Goal: Task Accomplishment & Management: Manage account settings

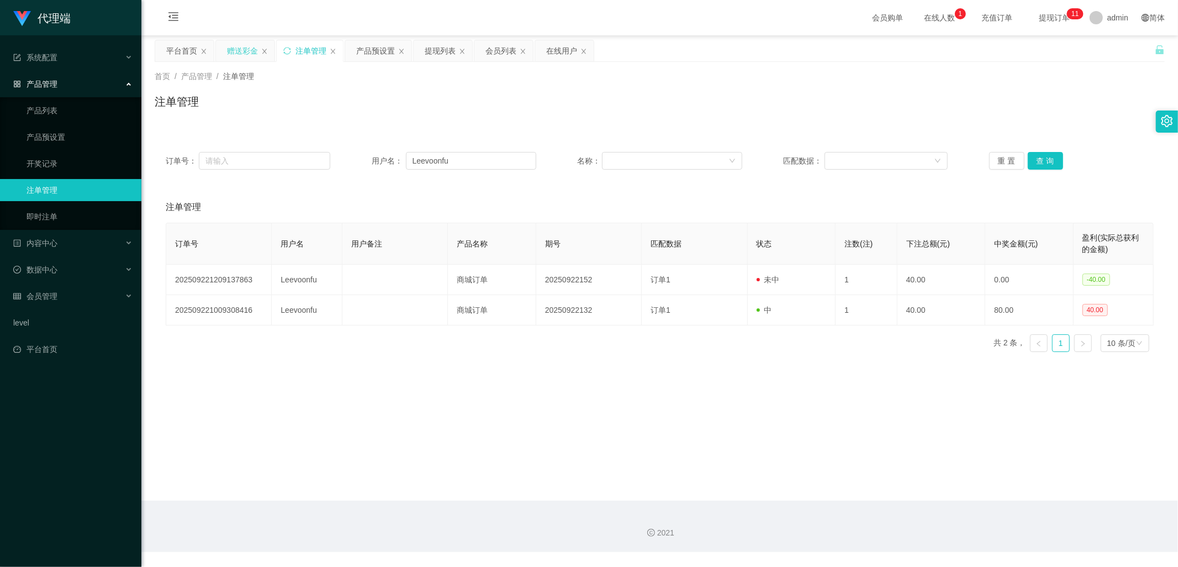
click at [247, 58] on div "赠送彩金" at bounding box center [242, 50] width 31 height 21
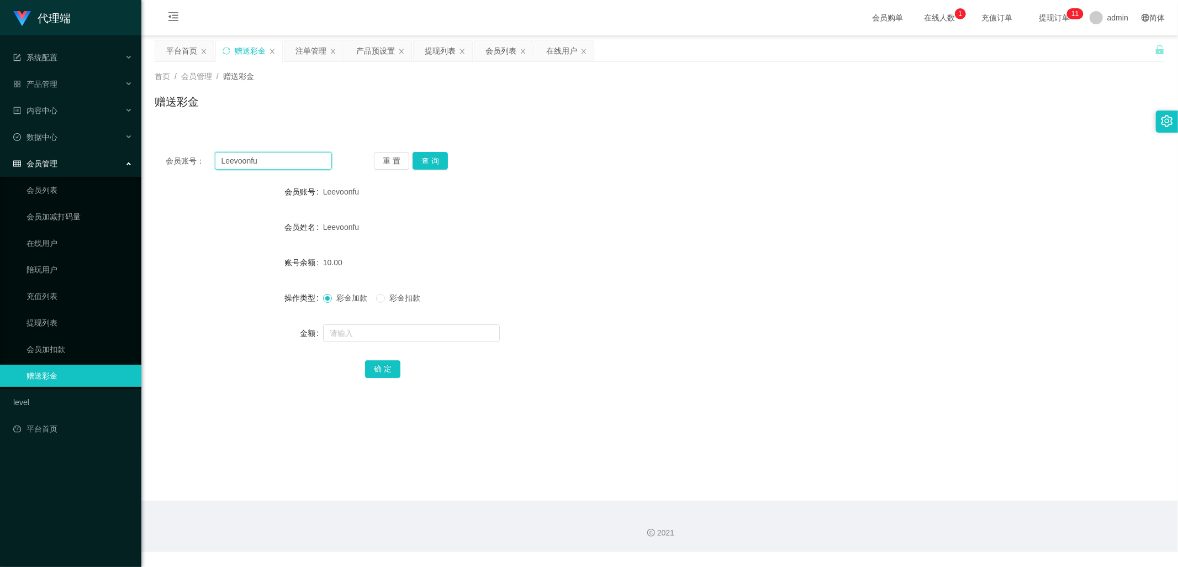
click at [279, 159] on input "Leevoonfu" at bounding box center [274, 161] width 118 height 18
click at [432, 157] on button "查 询" at bounding box center [430, 161] width 35 height 18
click at [302, 54] on div "注单管理" at bounding box center [311, 50] width 31 height 21
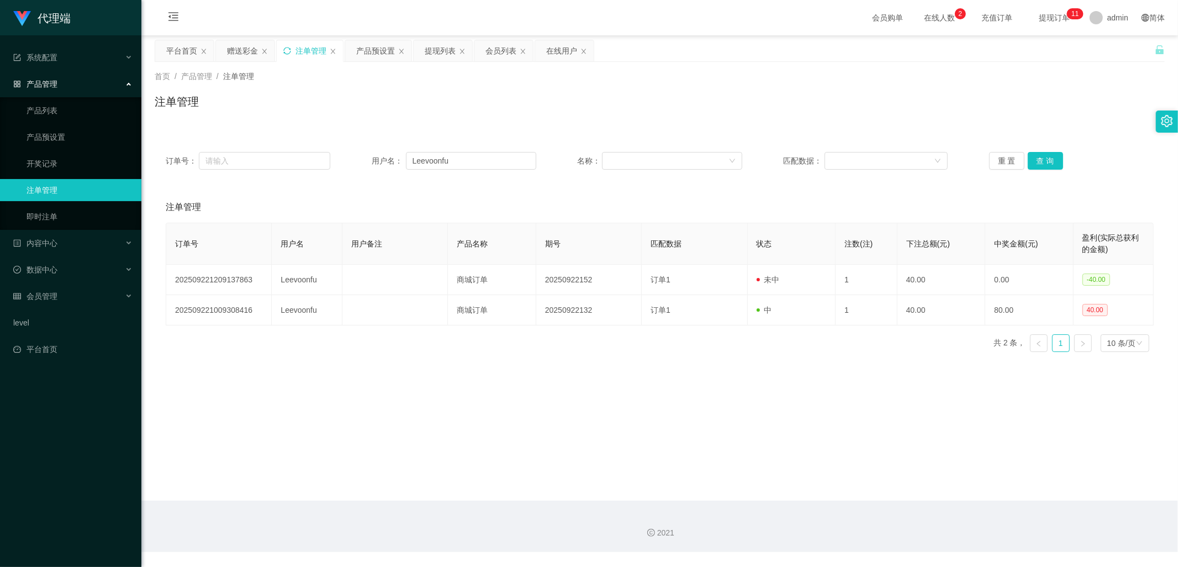
click at [284, 51] on icon "图标: sync" at bounding box center [287, 51] width 8 height 8
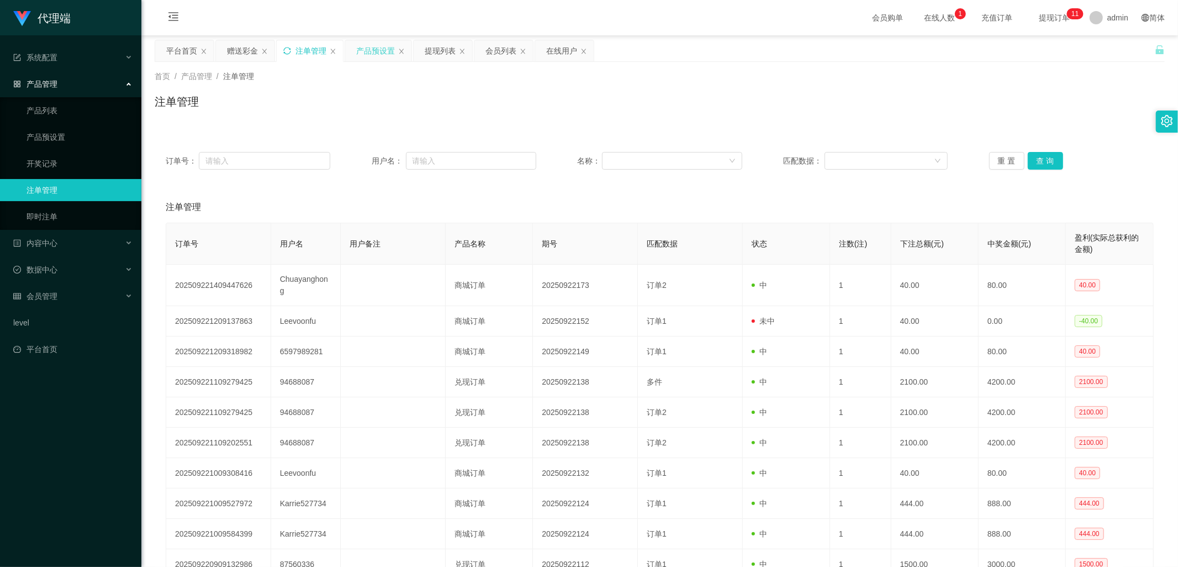
drag, startPoint x: 377, startPoint y: 48, endPoint x: 367, endPoint y: 46, distance: 9.5
click at [377, 48] on div "产品预设置" at bounding box center [375, 50] width 39 height 21
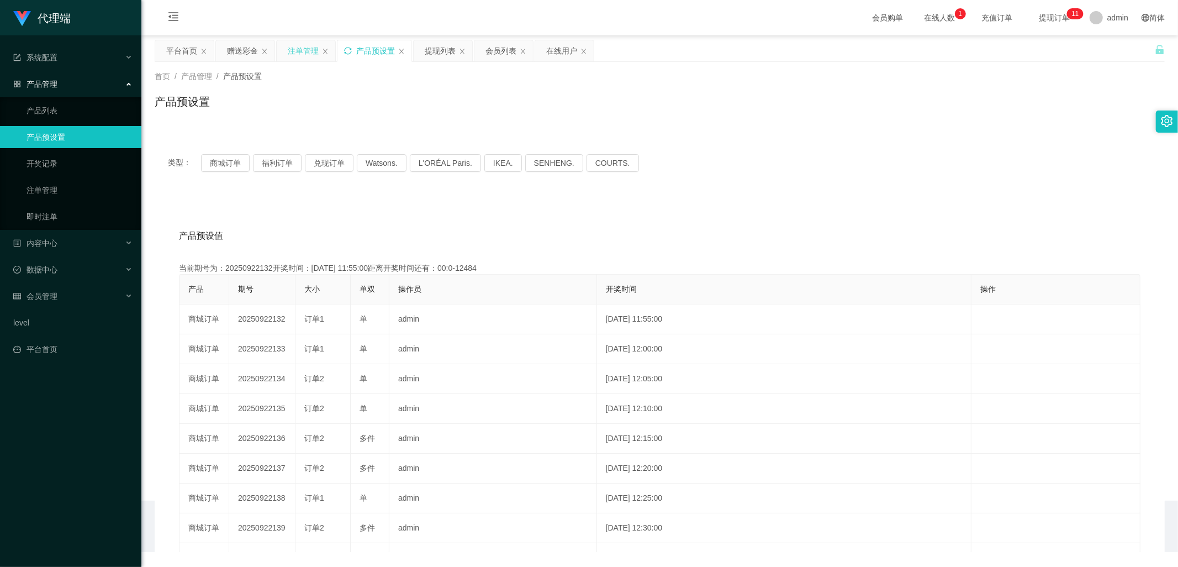
click at [350, 49] on icon "图标: sync" at bounding box center [348, 51] width 8 height 8
drag, startPoint x: 228, startPoint y: 51, endPoint x: 260, endPoint y: 117, distance: 73.6
click at [228, 51] on div "赠送彩金" at bounding box center [242, 50] width 31 height 21
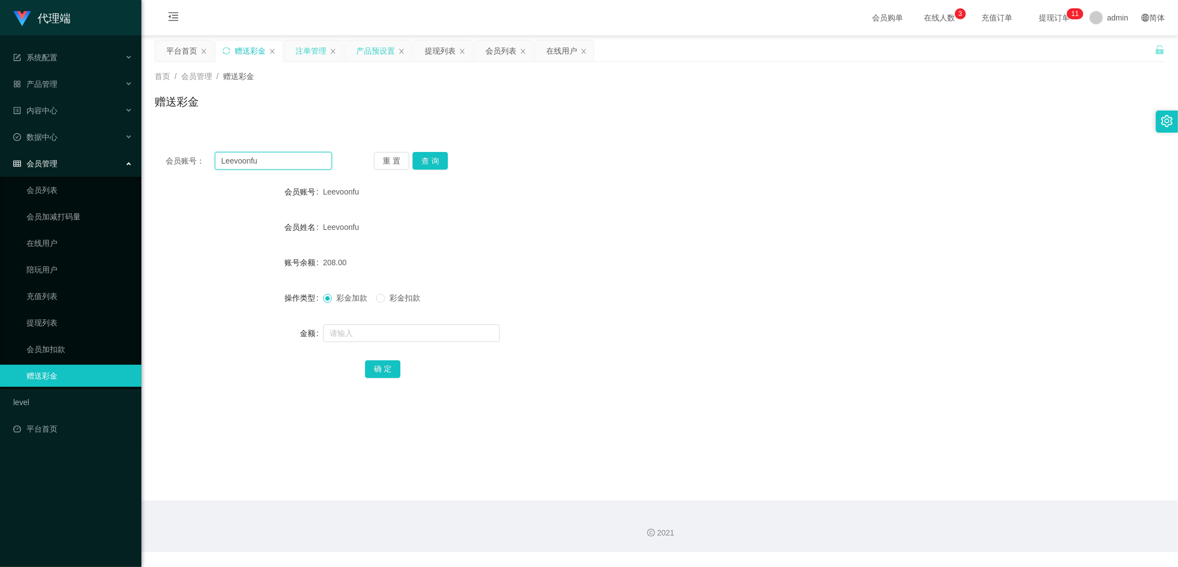
drag, startPoint x: 267, startPoint y: 164, endPoint x: 181, endPoint y: 167, distance: 86.2
click at [181, 158] on div "会员账号： [PERSON_NAME]" at bounding box center [249, 161] width 166 height 18
click at [316, 45] on div "注单管理" at bounding box center [311, 50] width 31 height 21
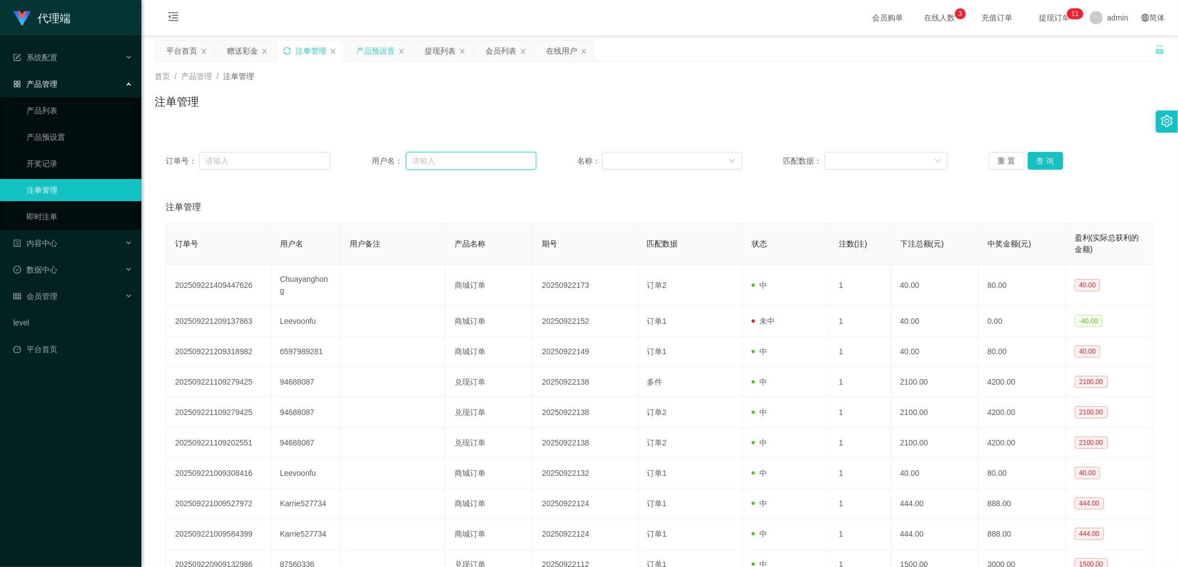
click at [433, 158] on input "text" at bounding box center [471, 161] width 130 height 18
click at [268, 154] on input "text" at bounding box center [264, 161] width 131 height 18
paste input "Leevoonfu"
type input "Leevoonfu"
drag, startPoint x: 311, startPoint y: 157, endPoint x: 438, endPoint y: 155, distance: 127.1
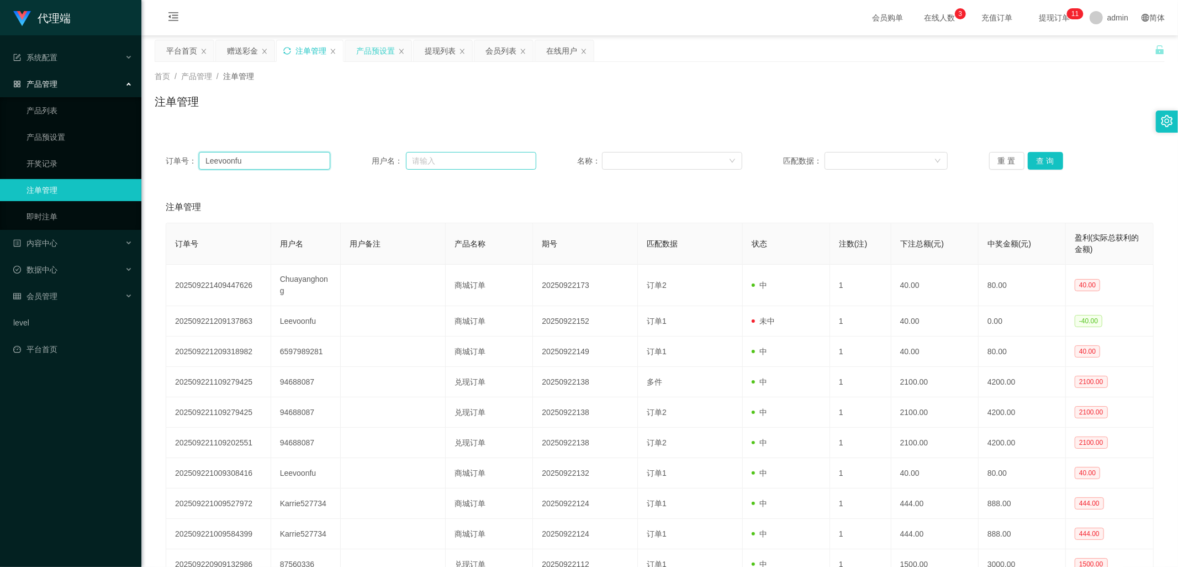
click at [169, 166] on div "订单号： [PERSON_NAME]" at bounding box center [248, 161] width 165 height 18
click at [449, 153] on input "text" at bounding box center [471, 161] width 130 height 18
paste input "Leevoonfu"
type input "Leevoonfu"
click at [1048, 156] on button "查 询" at bounding box center [1045, 161] width 35 height 18
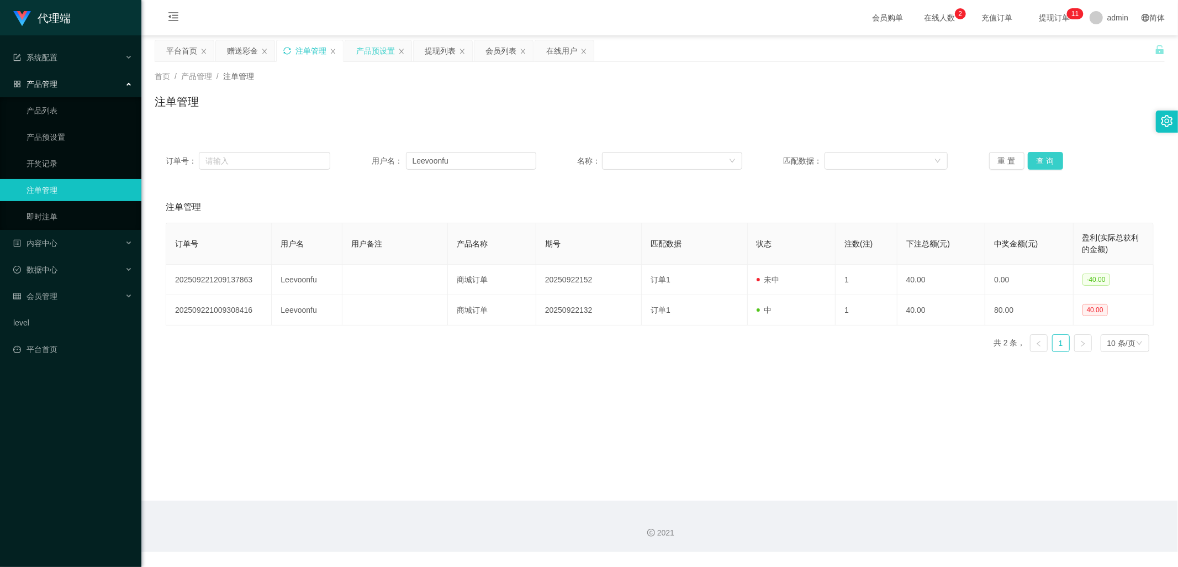
click at [1048, 156] on button "查 询" at bounding box center [1045, 161] width 35 height 18
click at [1048, 156] on div "重 置 查 询" at bounding box center [1071, 161] width 165 height 18
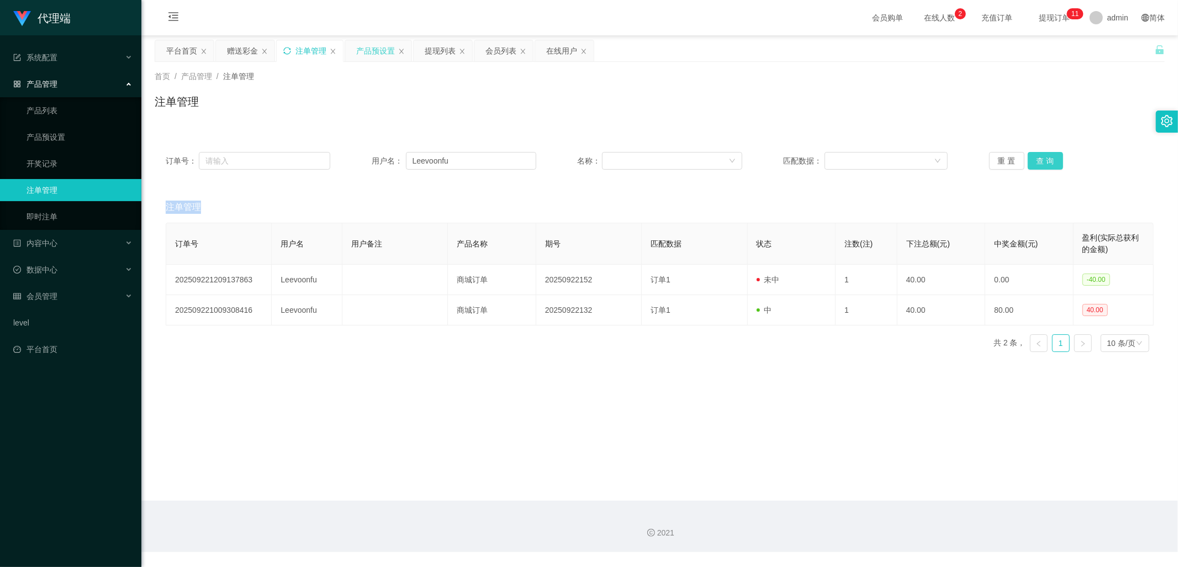
click at [1048, 156] on button "查 询" at bounding box center [1045, 161] width 35 height 18
click at [1048, 156] on div "重 置 查 询" at bounding box center [1071, 161] width 165 height 18
click at [1048, 156] on button "查 询" at bounding box center [1045, 161] width 35 height 18
click at [1048, 156] on div "重 置 查 询" at bounding box center [1071, 161] width 165 height 18
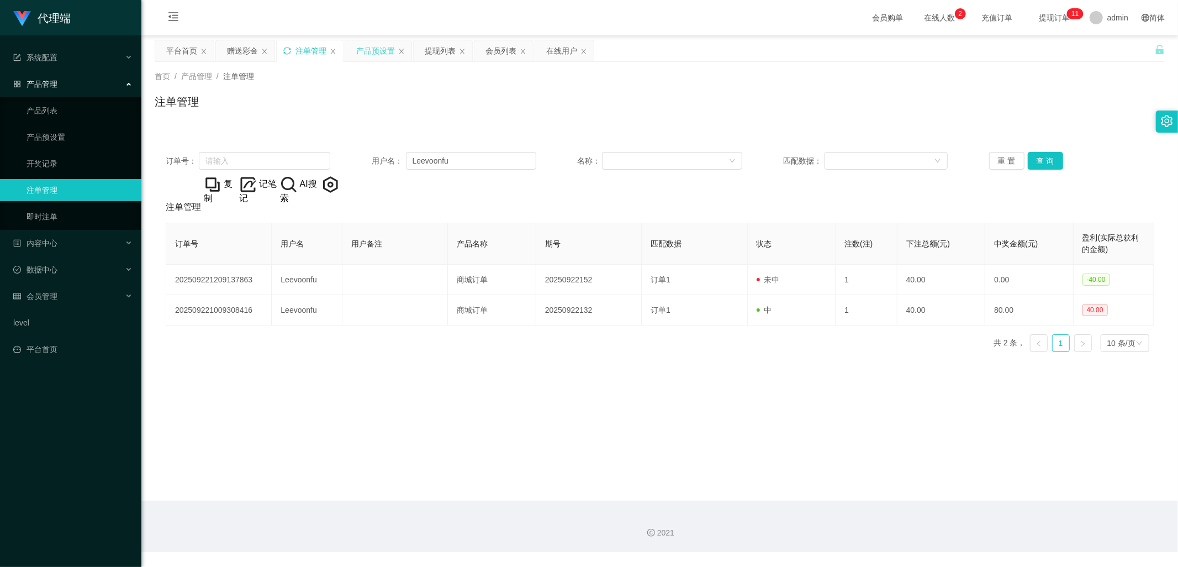
click at [1041, 150] on div "订单号： 用户名： Leevoonfu 名称： 匹配数据： 重 置 查 询" at bounding box center [660, 161] width 1010 height 40
click at [1036, 157] on button "查 询" at bounding box center [1045, 161] width 35 height 18
click at [236, 51] on div "赠送彩金" at bounding box center [242, 50] width 31 height 21
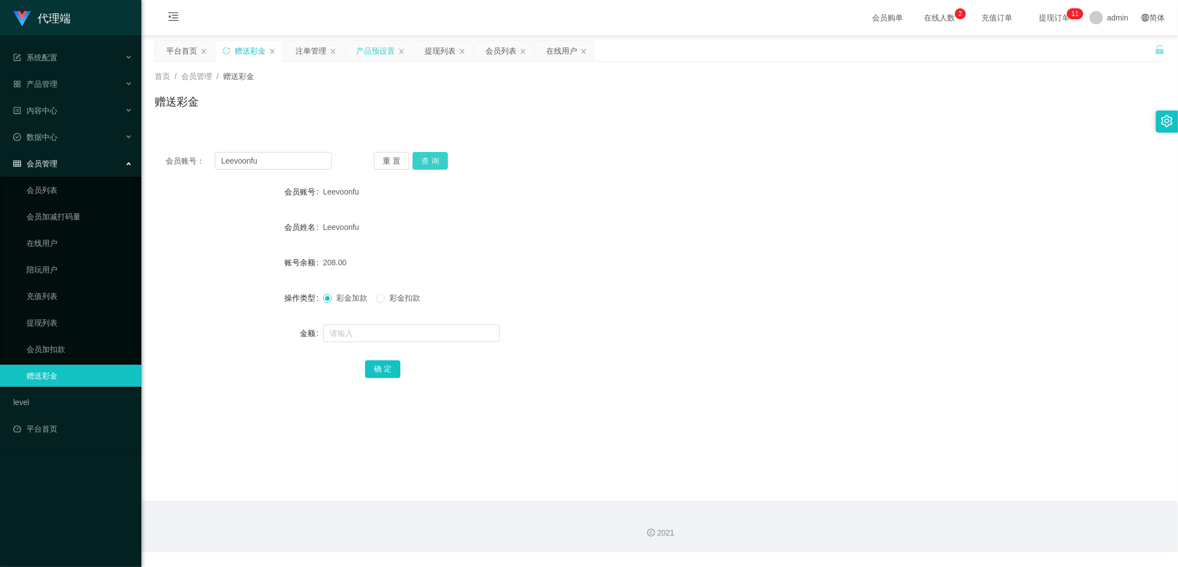
click at [425, 166] on button "查 询" at bounding box center [430, 161] width 35 height 18
click at [420, 167] on button "查 询" at bounding box center [430, 161] width 35 height 18
click at [299, 52] on div "注单管理" at bounding box center [311, 50] width 31 height 21
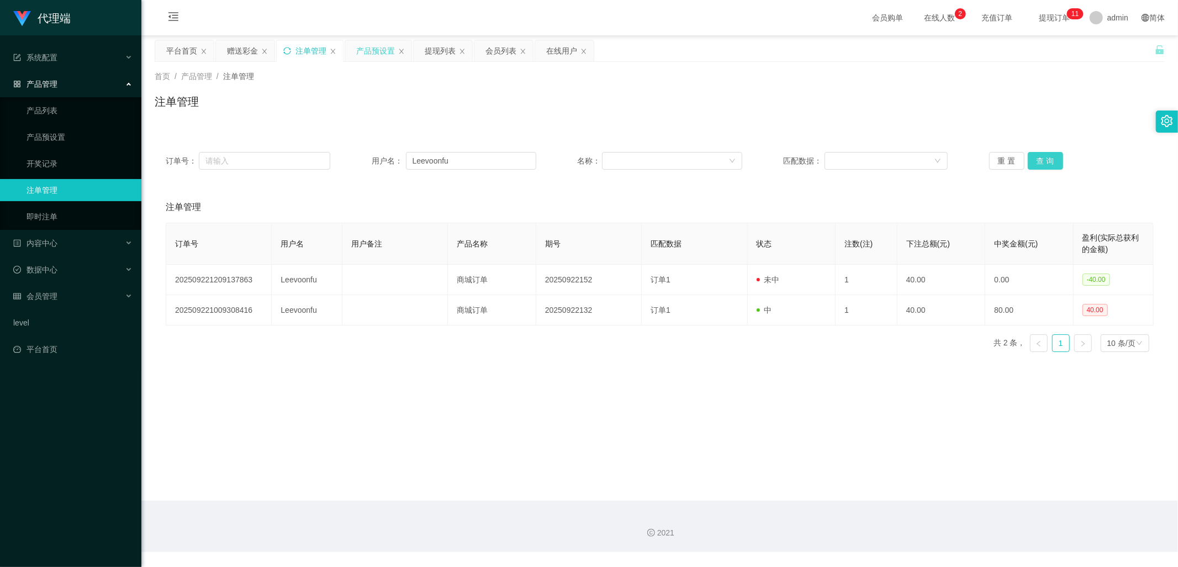
click at [1042, 155] on button "查 询" at bounding box center [1045, 161] width 35 height 18
drag, startPoint x: 242, startPoint y: 54, endPoint x: 540, endPoint y: 0, distance: 303.1
click at [246, 52] on div "赠送彩金" at bounding box center [242, 50] width 31 height 21
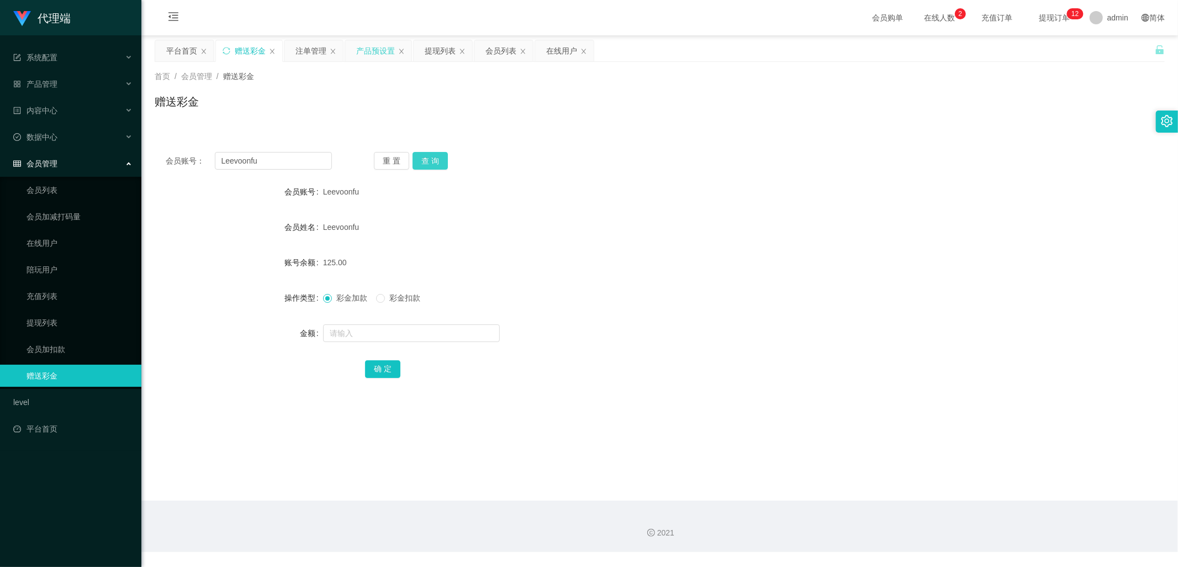
click at [436, 158] on button "查 询" at bounding box center [430, 161] width 35 height 18
drag, startPoint x: 275, startPoint y: 159, endPoint x: 203, endPoint y: 156, distance: 71.3
click at [203, 156] on div "会员账号： [PERSON_NAME]" at bounding box center [249, 161] width 166 height 18
drag, startPoint x: 442, startPoint y: 49, endPoint x: 277, endPoint y: 144, distance: 190.8
click at [442, 49] on div "提现列表" at bounding box center [440, 50] width 31 height 21
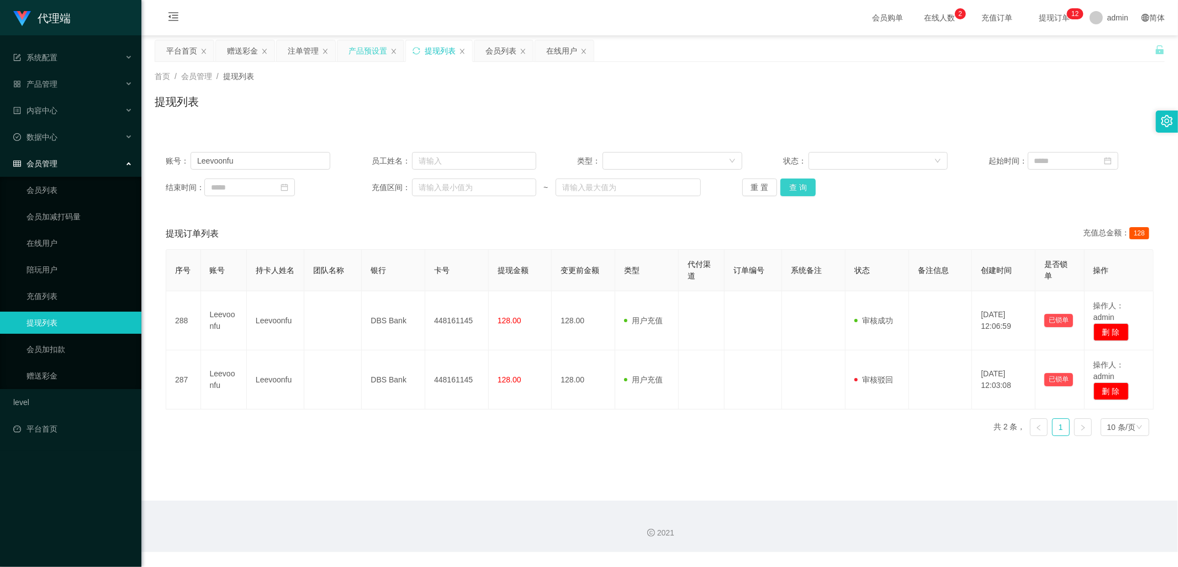
click at [808, 187] on button "查 询" at bounding box center [797, 187] width 35 height 18
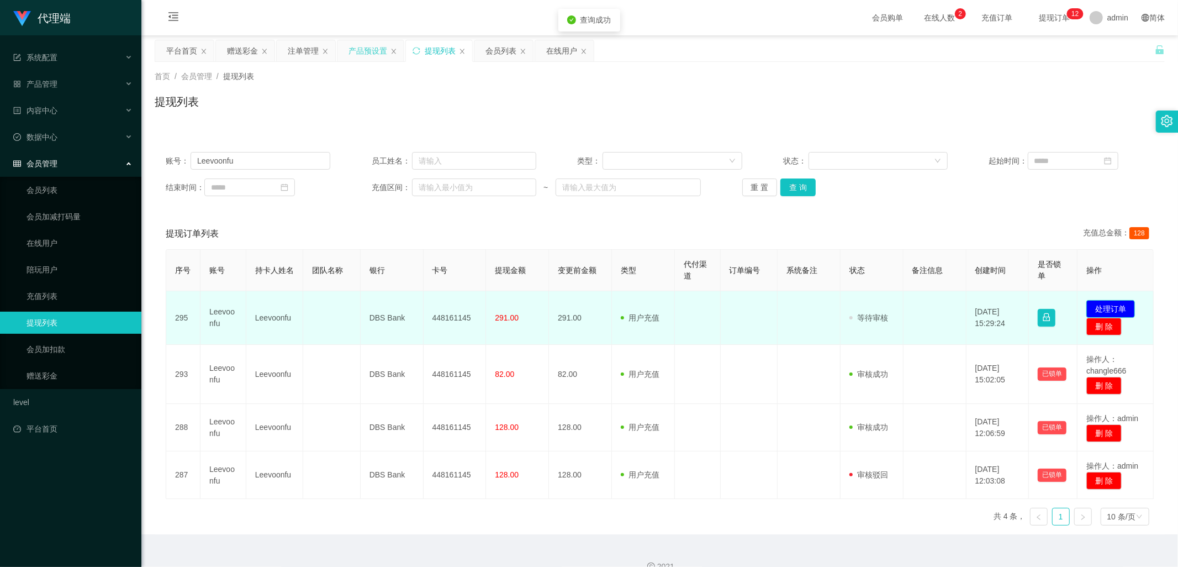
click at [1108, 302] on button "处理订单" at bounding box center [1110, 309] width 49 height 18
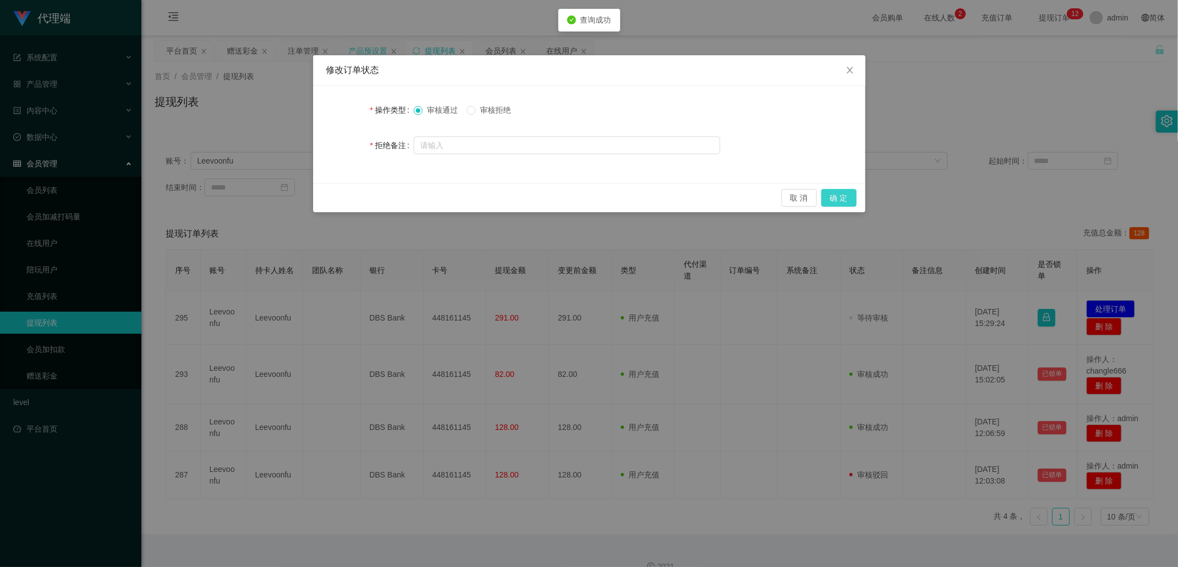
click at [840, 197] on button "确 定" at bounding box center [838, 198] width 35 height 18
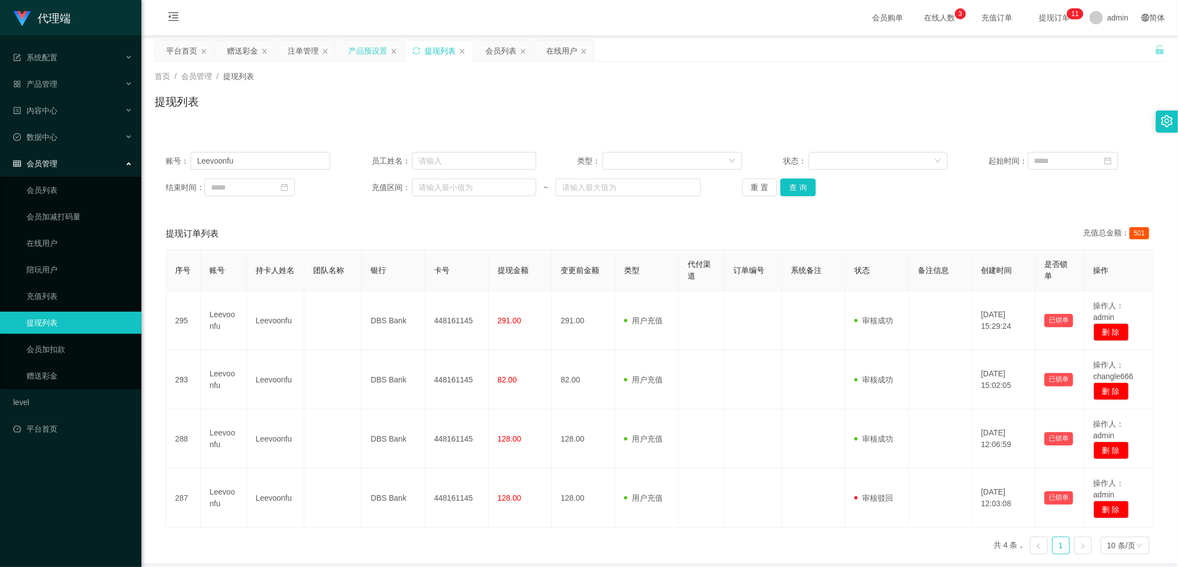
drag, startPoint x: 239, startPoint y: 52, endPoint x: 255, endPoint y: 98, distance: 48.9
click at [239, 52] on div "赠送彩金" at bounding box center [242, 50] width 31 height 21
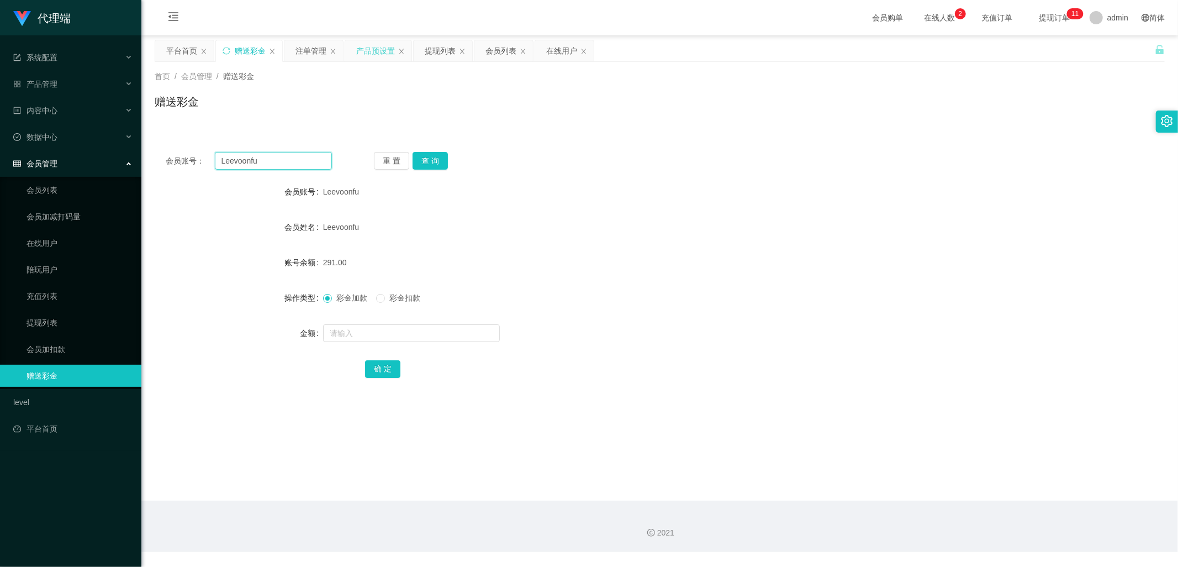
drag, startPoint x: 275, startPoint y: 161, endPoint x: 208, endPoint y: 161, distance: 66.8
click at [208, 161] on div "会员账号： [PERSON_NAME]" at bounding box center [249, 161] width 166 height 18
paste input "Haruchin"
type input "Haruchin"
click at [439, 158] on button "查 询" at bounding box center [430, 161] width 35 height 18
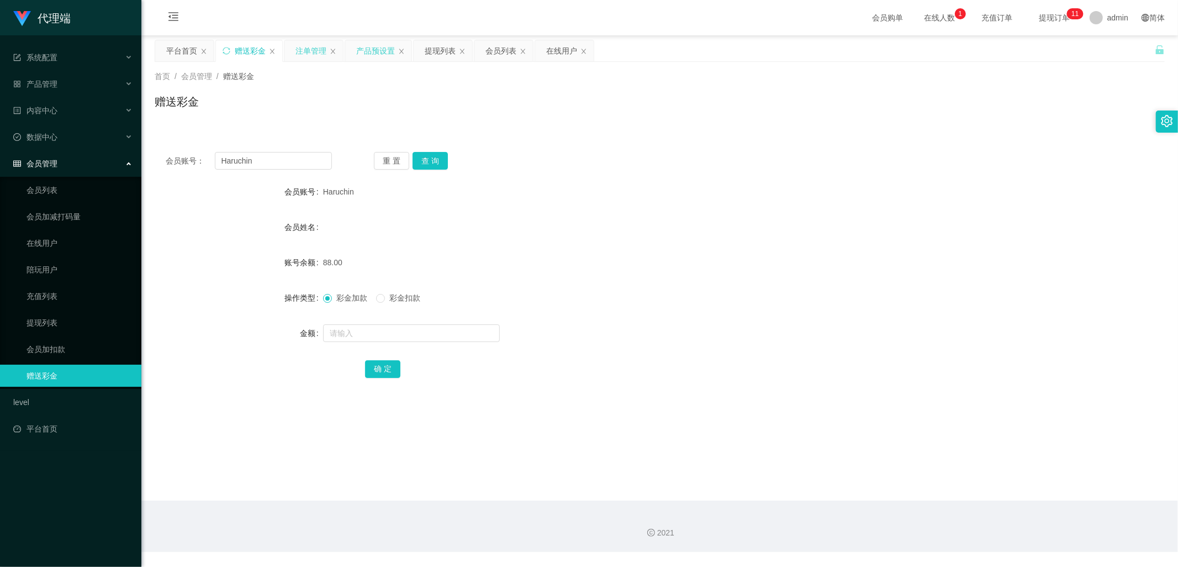
click at [304, 45] on div "注单管理" at bounding box center [311, 50] width 31 height 21
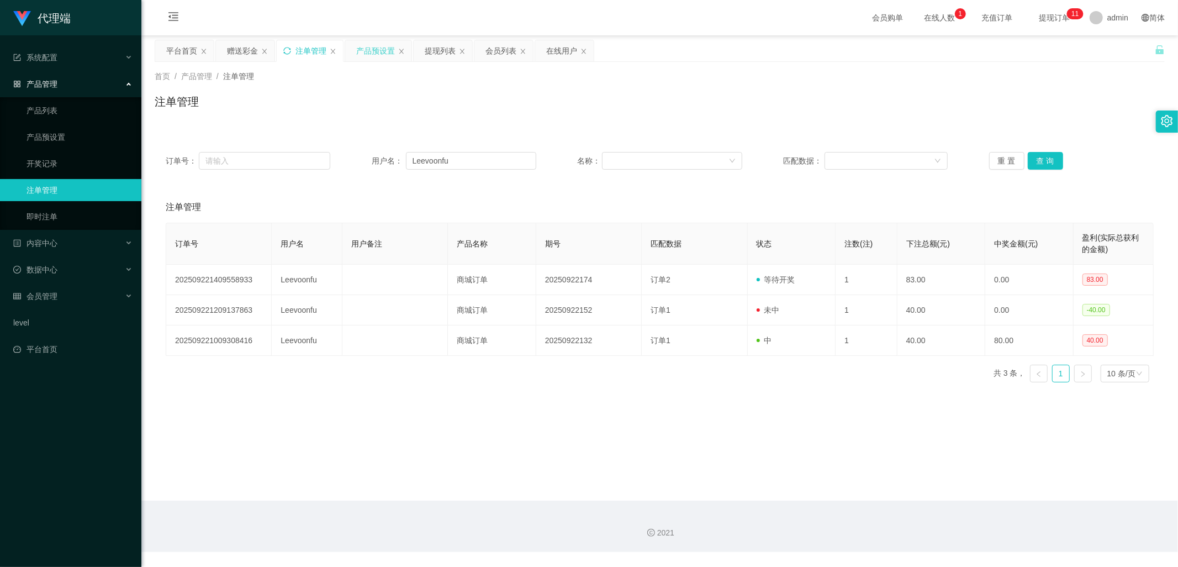
click at [369, 55] on div "产品预设置" at bounding box center [375, 50] width 39 height 21
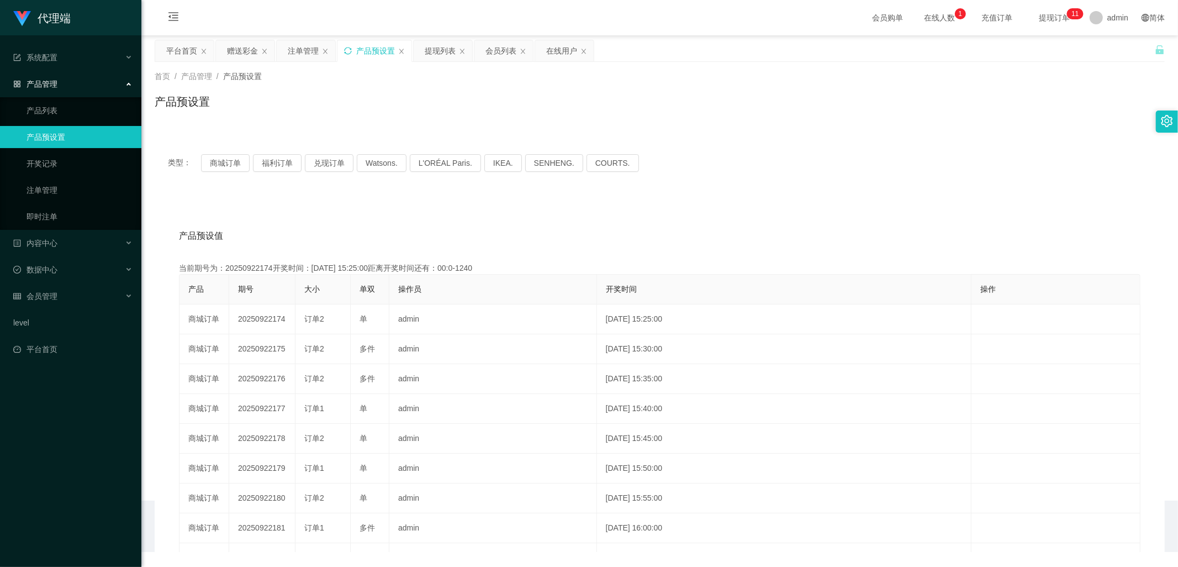
click at [344, 55] on div "产品预设置" at bounding box center [374, 50] width 74 height 21
click at [345, 54] on icon "图标: sync" at bounding box center [348, 51] width 8 height 8
click at [247, 49] on div "赠送彩金" at bounding box center [242, 50] width 31 height 21
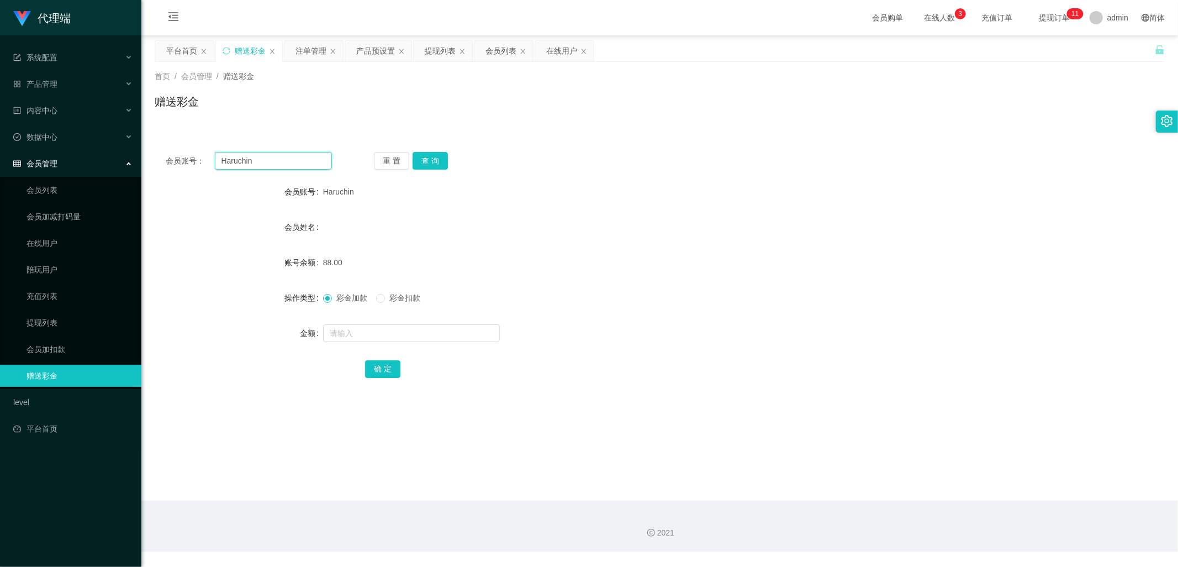
drag, startPoint x: 246, startPoint y: 162, endPoint x: 218, endPoint y: 159, distance: 28.3
click at [221, 159] on input "Haruchin" at bounding box center [274, 161] width 118 height 18
click at [301, 54] on div "注单管理" at bounding box center [311, 50] width 31 height 21
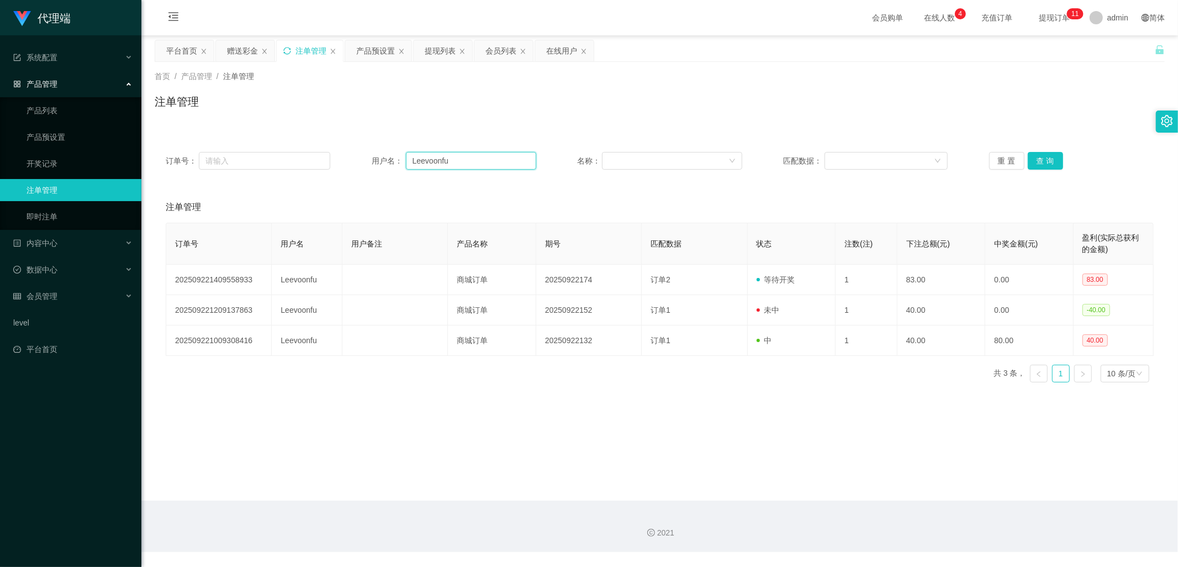
drag, startPoint x: 467, startPoint y: 163, endPoint x: 396, endPoint y: 160, distance: 70.8
click at [398, 160] on div "用户名： [PERSON_NAME]" at bounding box center [454, 161] width 165 height 18
paste input "Haruchin"
type input "Haruchin"
click at [1037, 159] on button "查 询" at bounding box center [1045, 161] width 35 height 18
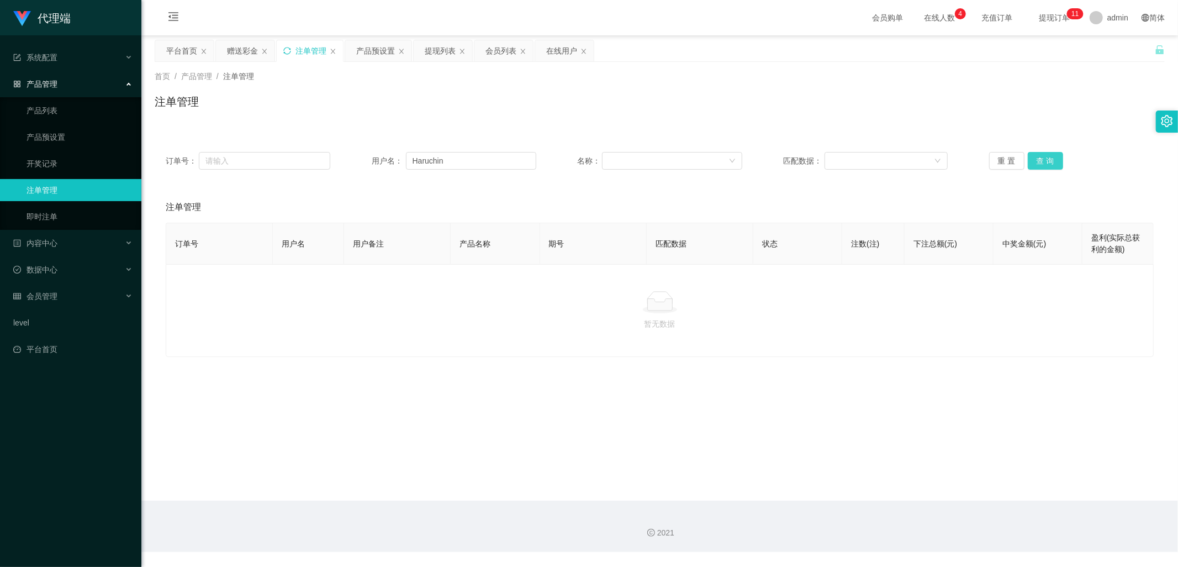
click at [1037, 159] on button "查 询" at bounding box center [1045, 161] width 35 height 18
click at [1037, 159] on div "重 置 查 询" at bounding box center [1071, 161] width 165 height 18
click at [1042, 158] on button "查 询" at bounding box center [1045, 161] width 35 height 18
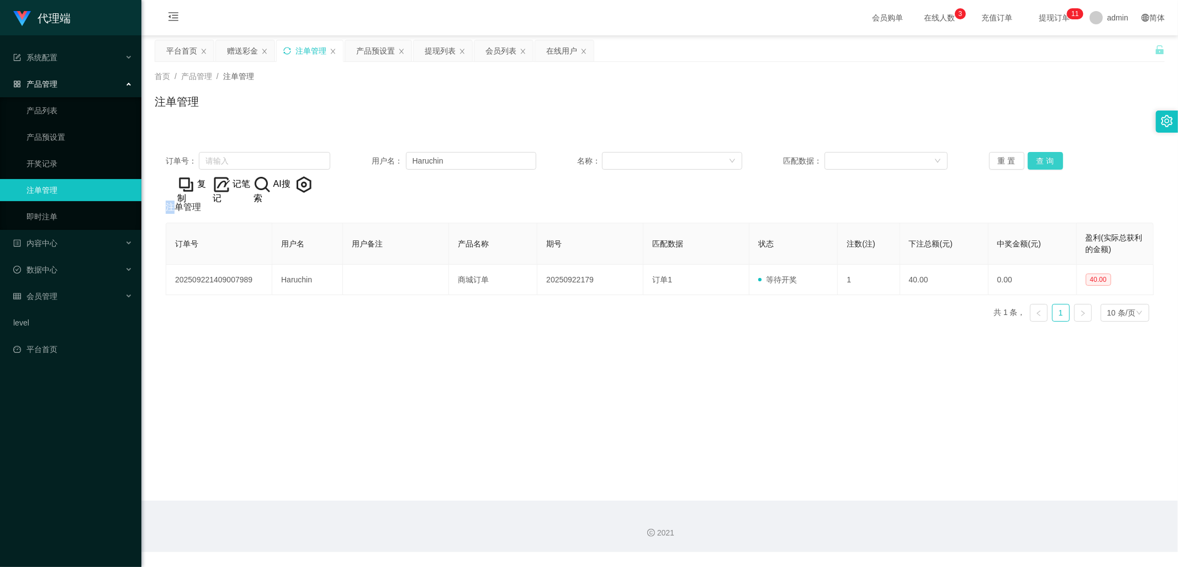
click at [1057, 156] on button "查 询" at bounding box center [1045, 161] width 35 height 18
click at [1056, 156] on button "查 询" at bounding box center [1045, 161] width 35 height 18
click at [246, 46] on div "赠送彩金" at bounding box center [242, 50] width 31 height 21
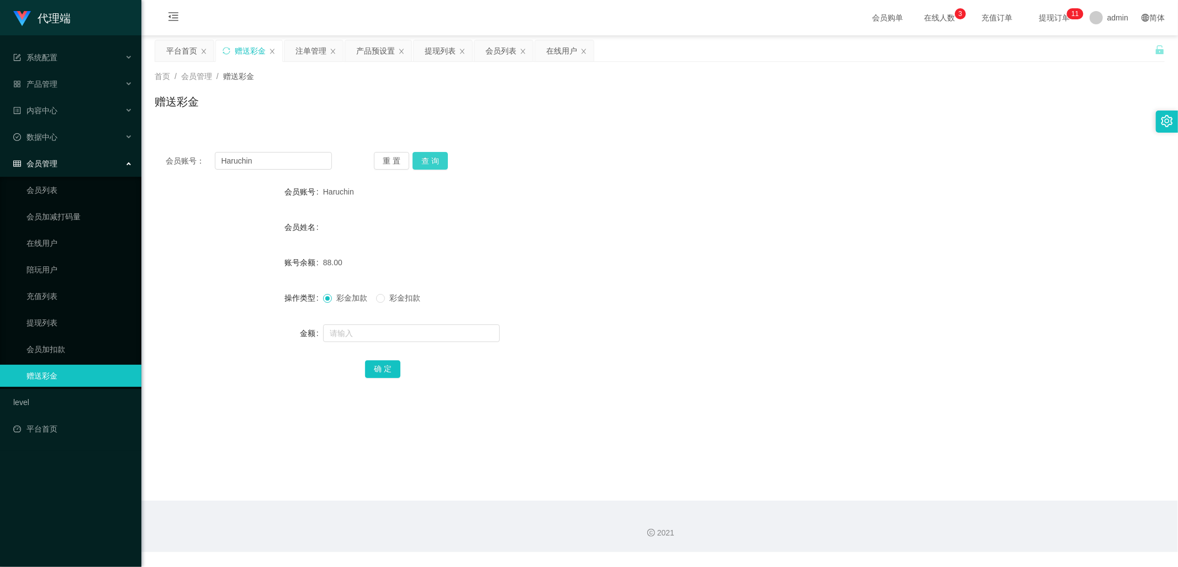
click at [445, 163] on button "查 询" at bounding box center [430, 161] width 35 height 18
click at [431, 157] on button "查 询" at bounding box center [430, 161] width 35 height 18
click at [429, 51] on div "提现列表" at bounding box center [440, 50] width 31 height 21
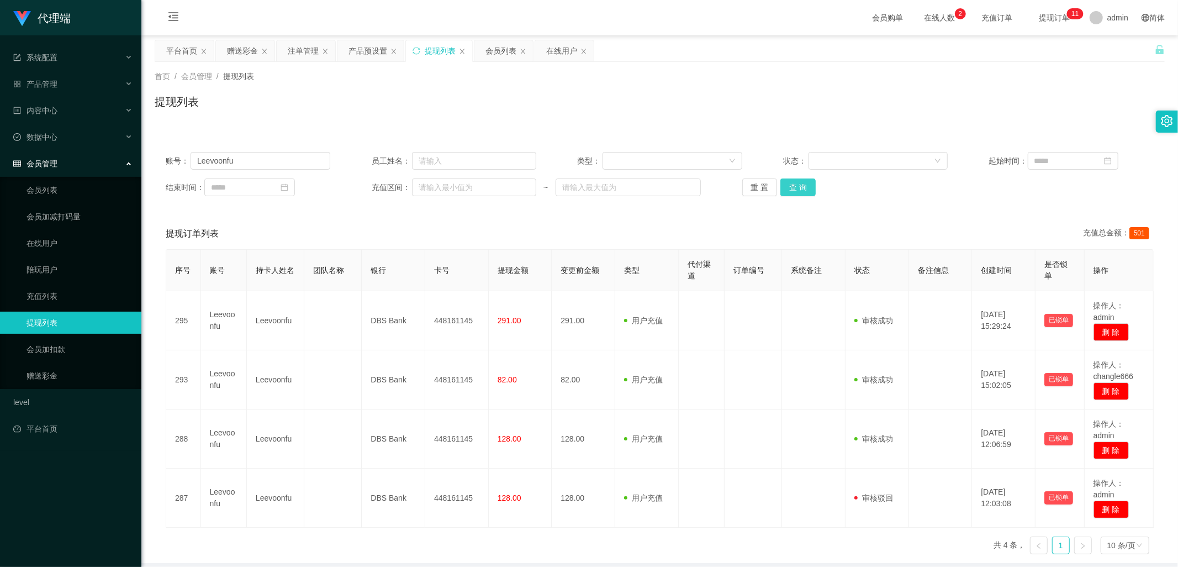
click at [796, 186] on button "查 询" at bounding box center [797, 187] width 35 height 18
drag, startPoint x: 255, startPoint y: 161, endPoint x: 196, endPoint y: 158, distance: 58.6
click at [196, 158] on input "Leevoonfu" at bounding box center [261, 161] width 140 height 18
paste input "申请提现后请告诉我"
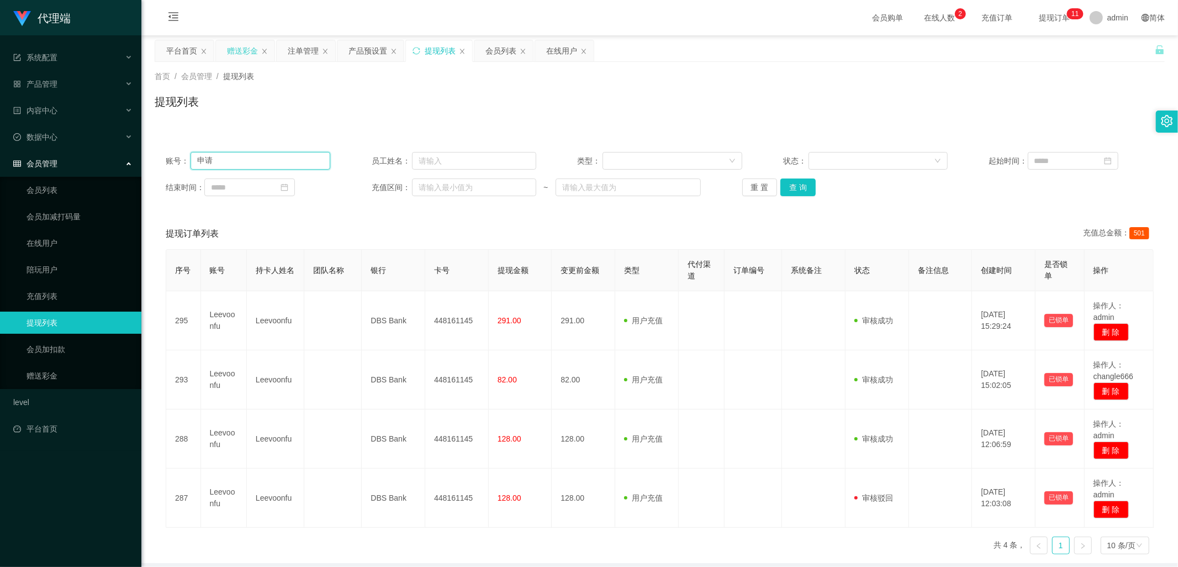
type input "申"
click at [234, 50] on div "赠送彩金" at bounding box center [242, 50] width 31 height 21
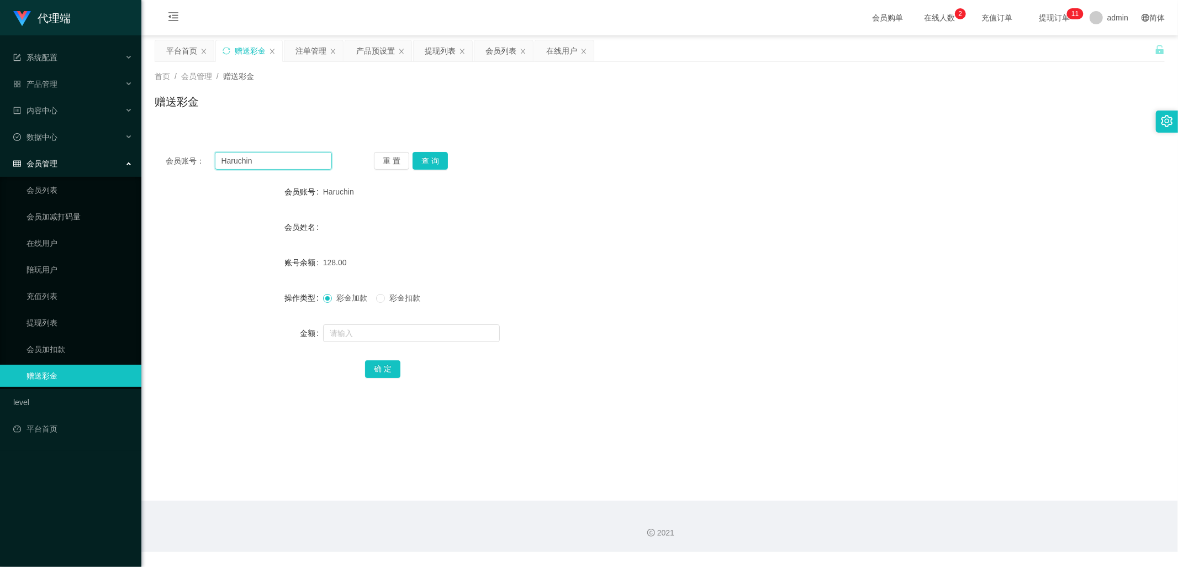
drag, startPoint x: 294, startPoint y: 163, endPoint x: 205, endPoint y: 159, distance: 89.6
click at [205, 159] on div "会员账号： [PERSON_NAME]" at bounding box center [249, 161] width 166 height 18
click at [445, 52] on div "提现列表" at bounding box center [440, 50] width 31 height 21
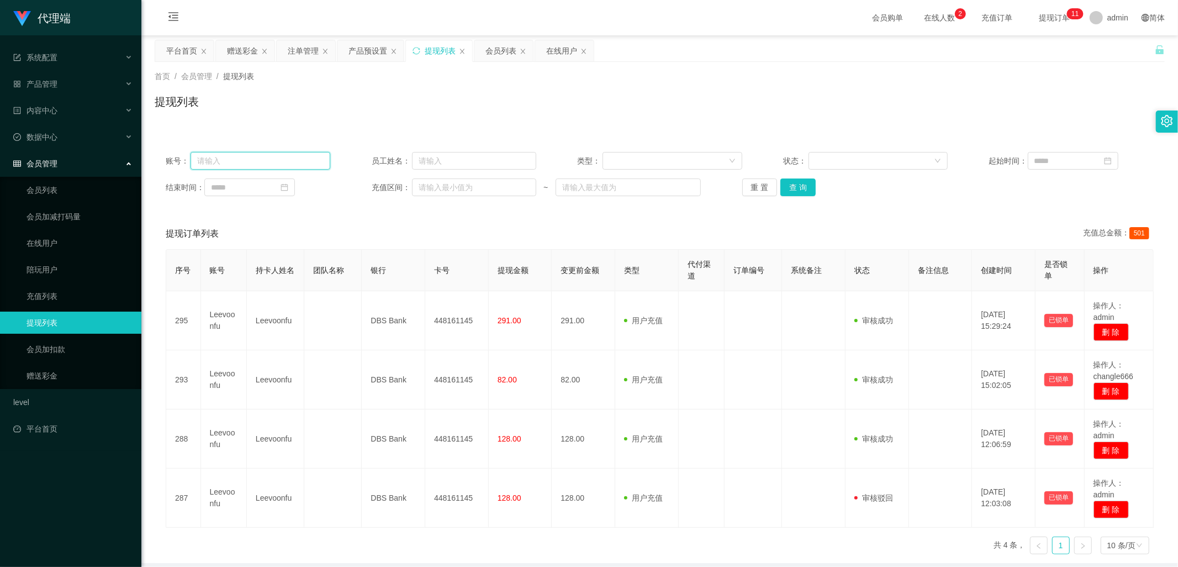
click at [269, 163] on input "text" at bounding box center [261, 161] width 140 height 18
paste input "Haruchin"
type input "Haruchin"
click at [798, 186] on button "查 询" at bounding box center [797, 187] width 35 height 18
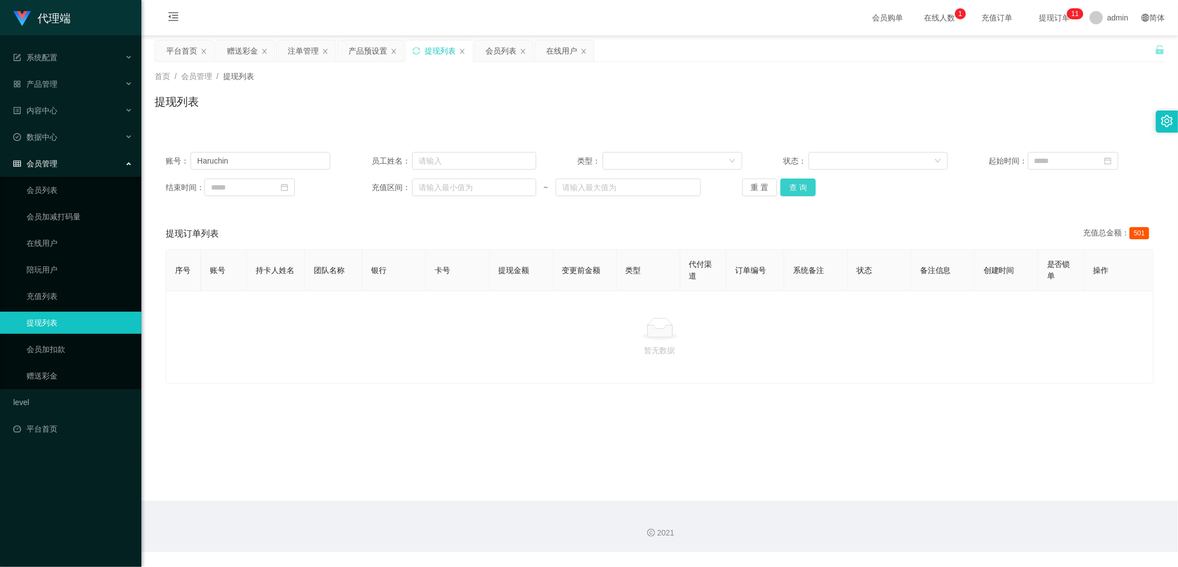
click at [799, 186] on button "查 询" at bounding box center [797, 187] width 35 height 18
click at [797, 187] on button "查 询" at bounding box center [797, 187] width 35 height 18
click at [233, 52] on div "赠送彩金" at bounding box center [242, 50] width 31 height 21
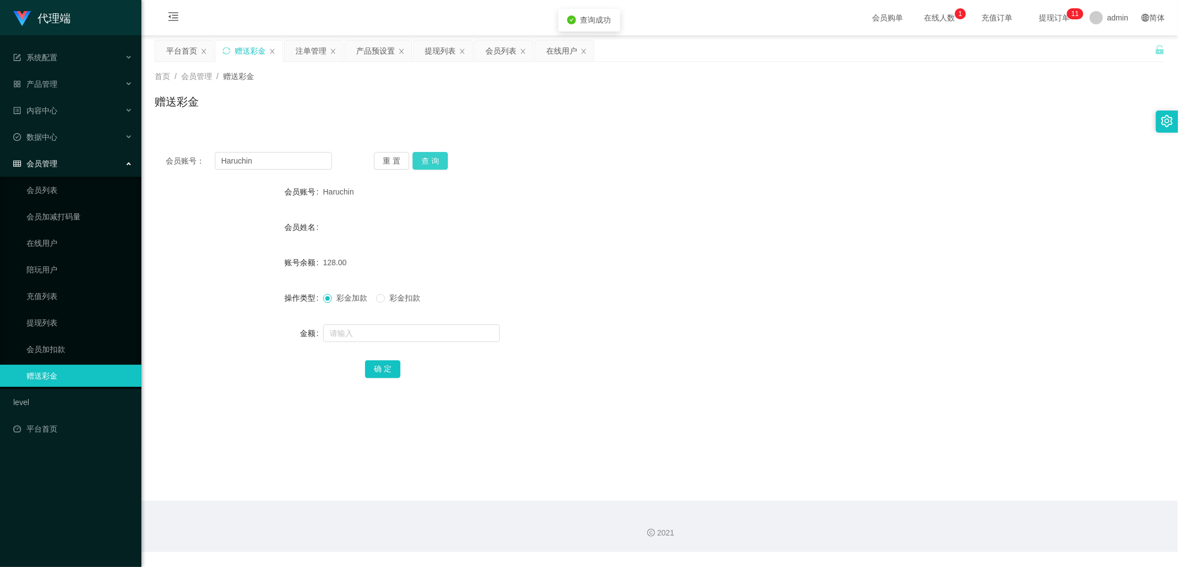
click at [432, 163] on button "查 询" at bounding box center [430, 161] width 35 height 18
click at [435, 163] on button "查 询" at bounding box center [430, 161] width 35 height 18
click at [308, 49] on div "注单管理" at bounding box center [311, 50] width 31 height 21
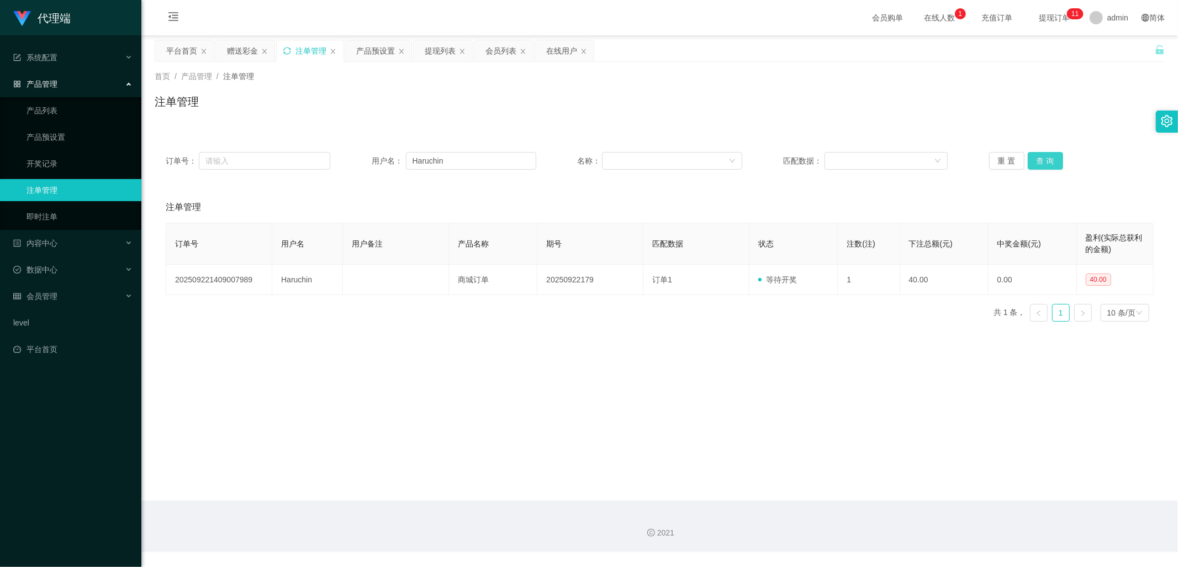
click at [1042, 167] on button "查 询" at bounding box center [1045, 161] width 35 height 18
click at [443, 54] on div "提现列表" at bounding box center [440, 50] width 31 height 21
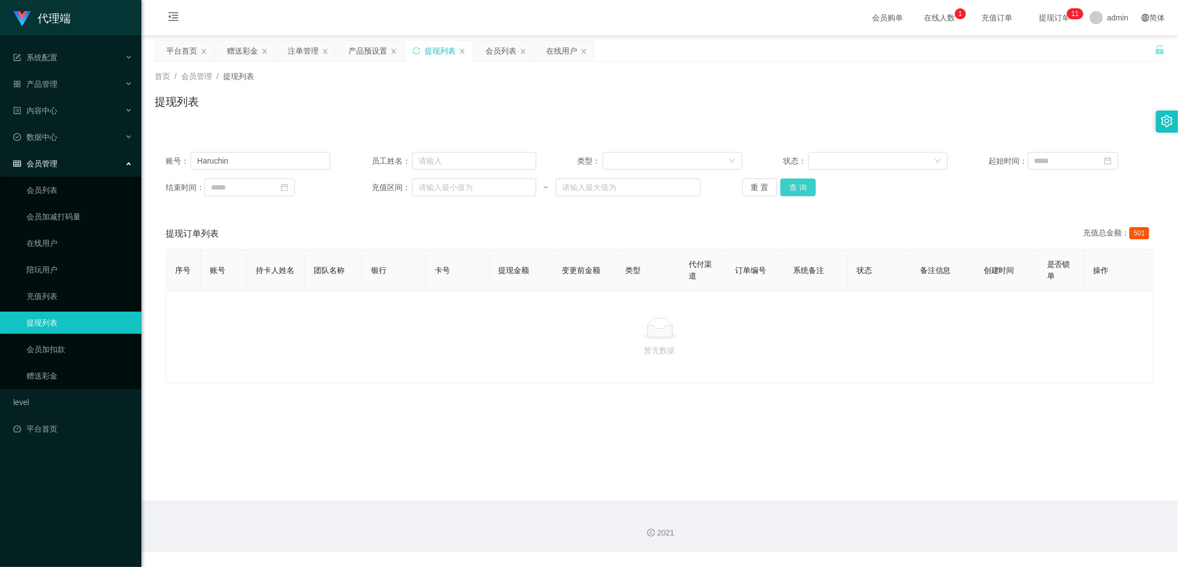
click at [788, 189] on button "查 询" at bounding box center [797, 187] width 35 height 18
click at [807, 189] on button "查 询" at bounding box center [797, 187] width 35 height 18
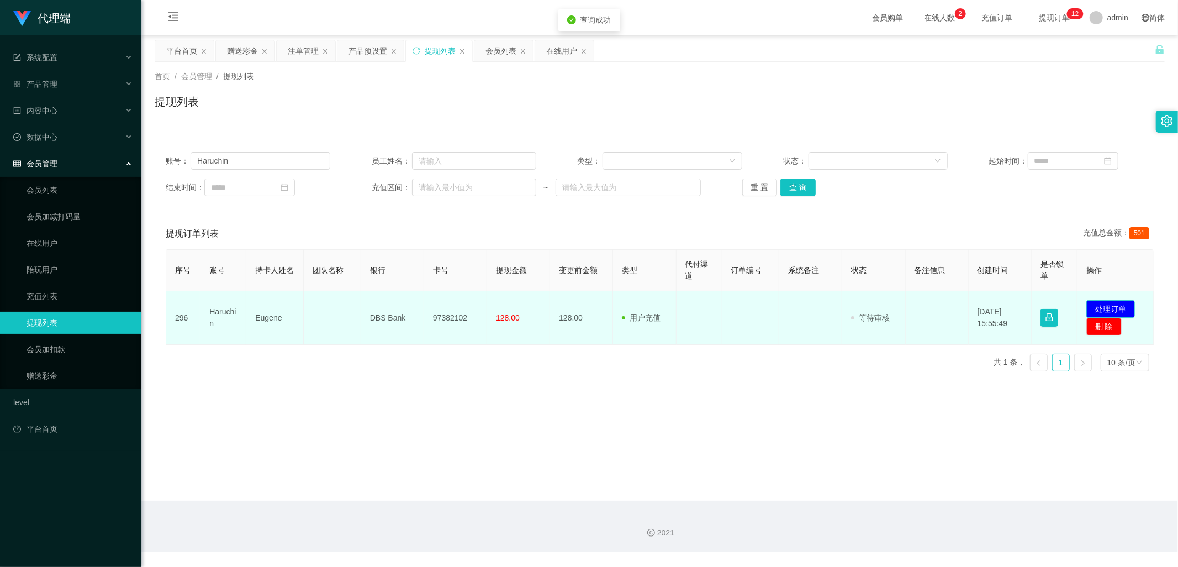
click at [1086, 304] on button "处理订单" at bounding box center [1110, 309] width 49 height 18
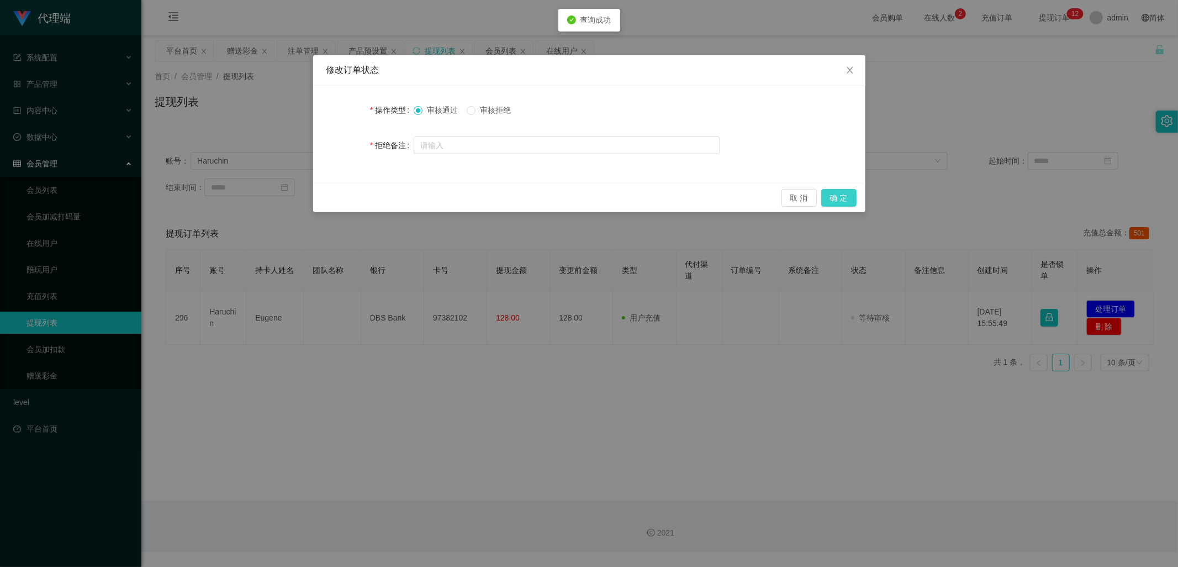
drag, startPoint x: 830, startPoint y: 196, endPoint x: 838, endPoint y: 223, distance: 28.5
click at [831, 196] on button "确 定" at bounding box center [838, 198] width 35 height 18
